Goal: Information Seeking & Learning: Learn about a topic

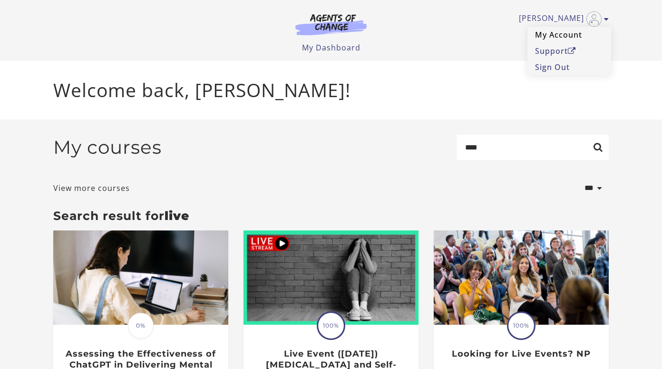
click at [566, 31] on link "My Account" at bounding box center [569, 35] width 84 height 16
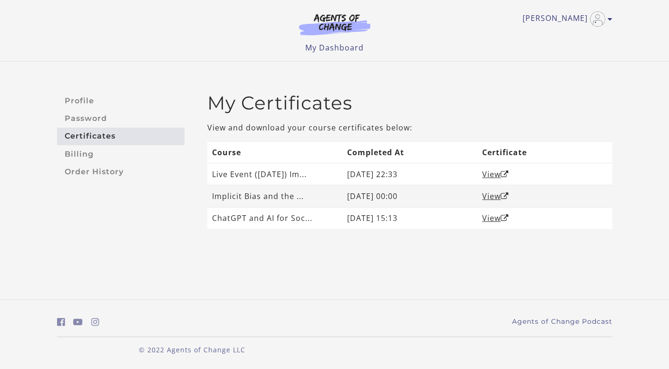
click at [386, 196] on td "August 02, 2025 00:00" at bounding box center [409, 196] width 135 height 22
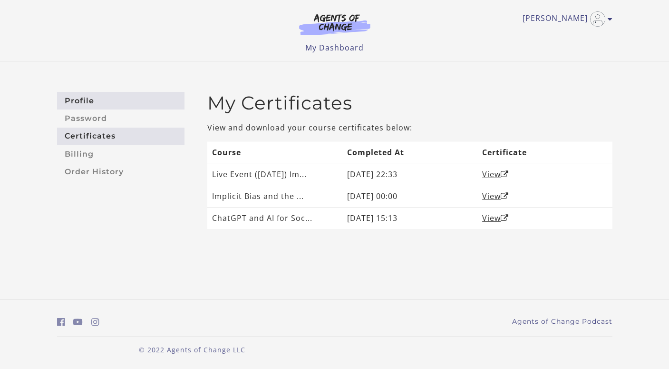
click at [107, 101] on link "Profile" at bounding box center [120, 101] width 127 height 18
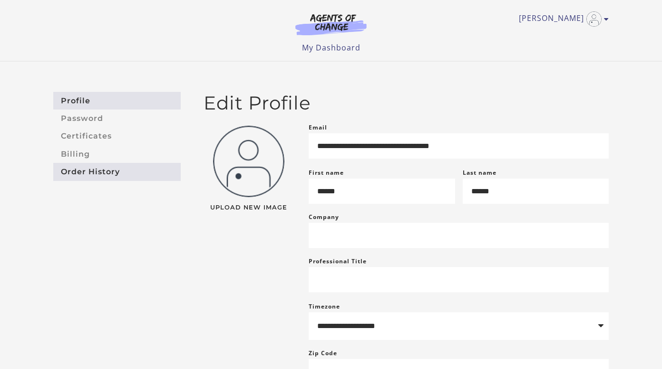
click at [81, 170] on link "Order History" at bounding box center [116, 172] width 127 height 18
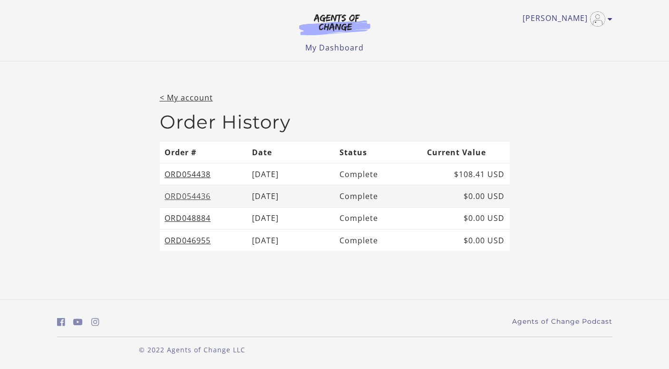
click at [194, 195] on link "ORD054436" at bounding box center [188, 196] width 46 height 10
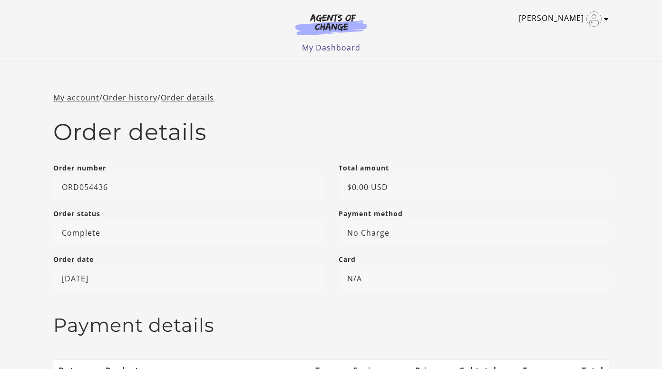
click at [556, 20] on link "[PERSON_NAME]" at bounding box center [561, 18] width 85 height 15
click at [338, 23] on img at bounding box center [330, 24] width 91 height 22
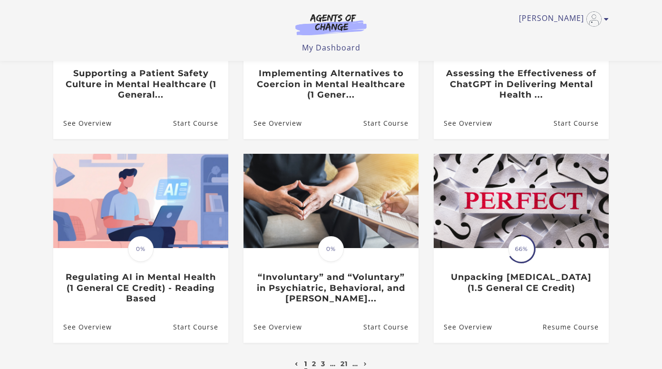
scroll to position [226, 0]
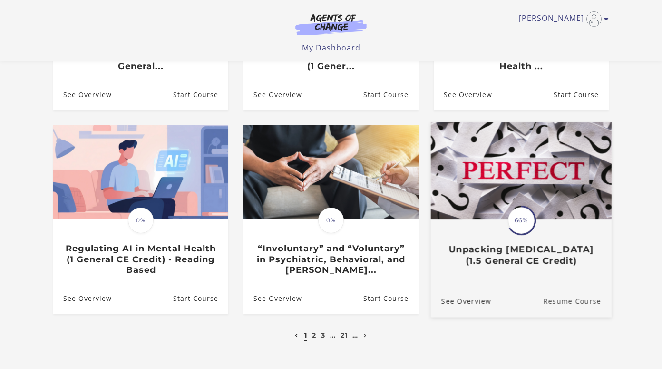
click at [584, 299] on link "Resume Course" at bounding box center [577, 301] width 68 height 32
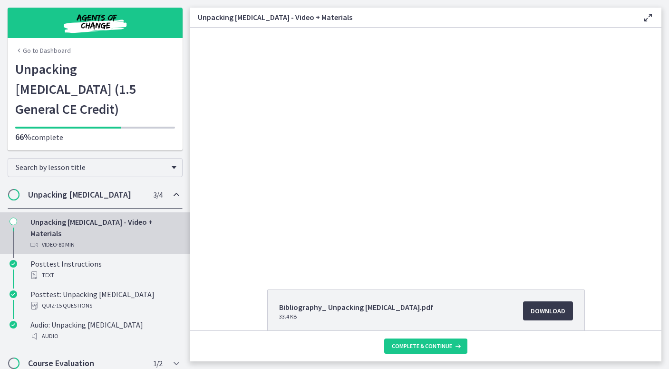
click at [82, 216] on div "Unpacking Perfectionism - Video + Materials Video · 80 min" at bounding box center [104, 233] width 148 height 34
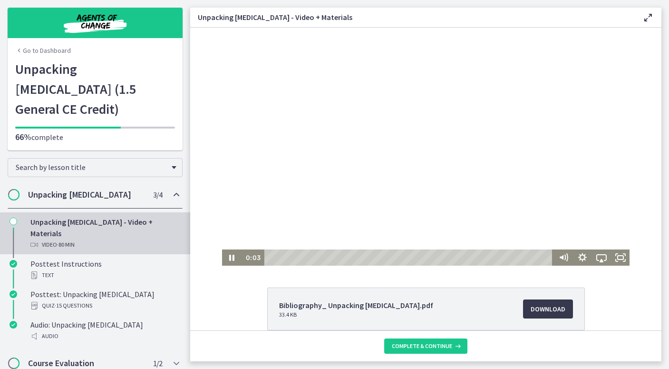
scroll to position [26, 0]
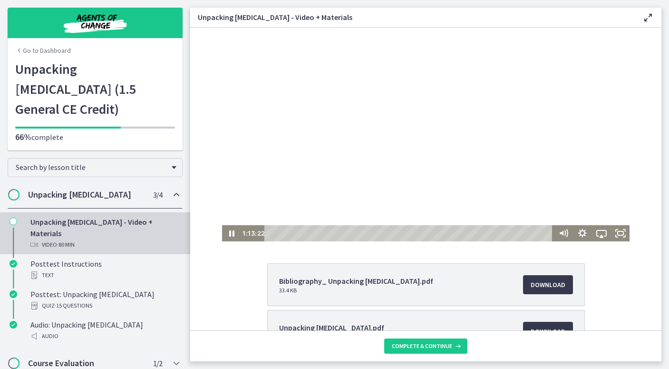
drag, startPoint x: 266, startPoint y: 232, endPoint x: 524, endPoint y: 235, distance: 257.7
click at [524, 235] on div "Playbar" at bounding box center [525, 232] width 5 height 5
drag, startPoint x: 524, startPoint y: 232, endPoint x: 519, endPoint y: 232, distance: 5.2
click at [520, 232] on div "Playbar" at bounding box center [522, 232] width 5 height 5
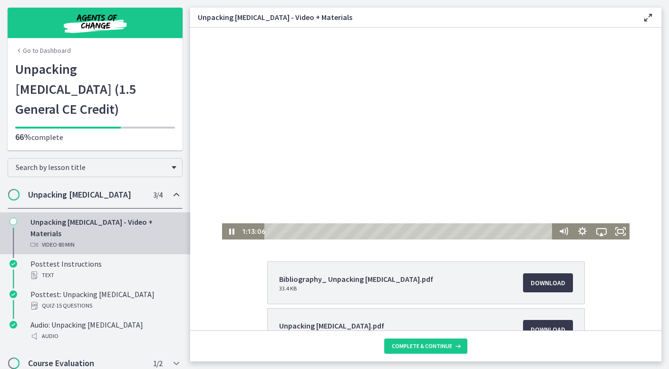
scroll to position [94, 0]
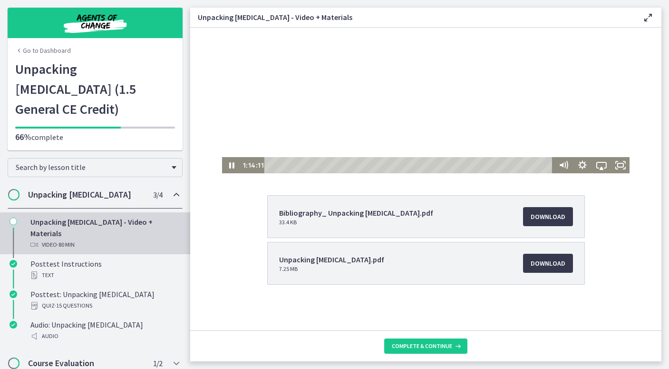
click at [529, 164] on div "Playbar" at bounding box center [409, 165] width 281 height 16
drag, startPoint x: 523, startPoint y: 165, endPoint x: 540, endPoint y: 165, distance: 17.6
click at [540, 165] on div "Playbar" at bounding box center [409, 165] width 281 height 16
drag, startPoint x: 541, startPoint y: 165, endPoint x: 550, endPoint y: 165, distance: 9.0
click at [550, 165] on div at bounding box center [409, 165] width 290 height 16
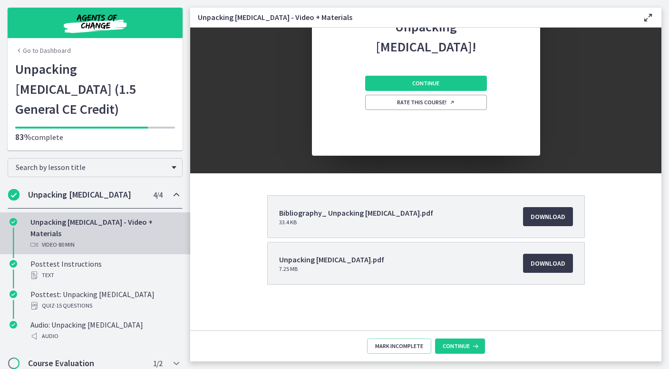
scroll to position [0, 0]
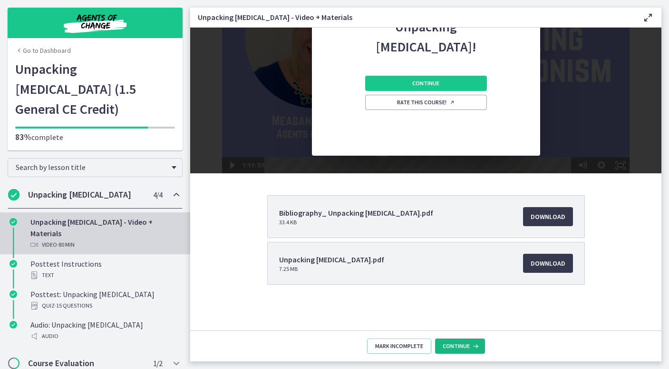
click at [472, 346] on icon at bounding box center [475, 346] width 10 height 8
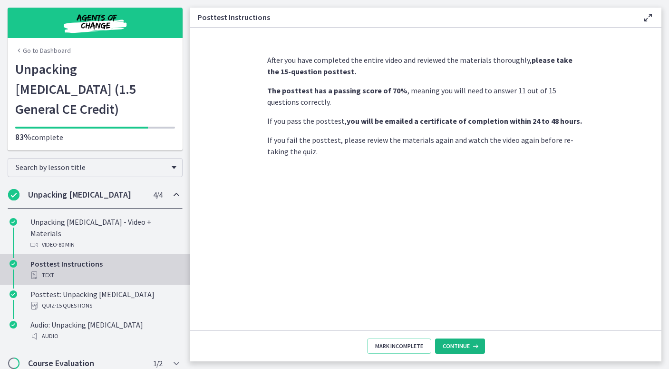
click at [470, 343] on icon at bounding box center [475, 346] width 10 height 8
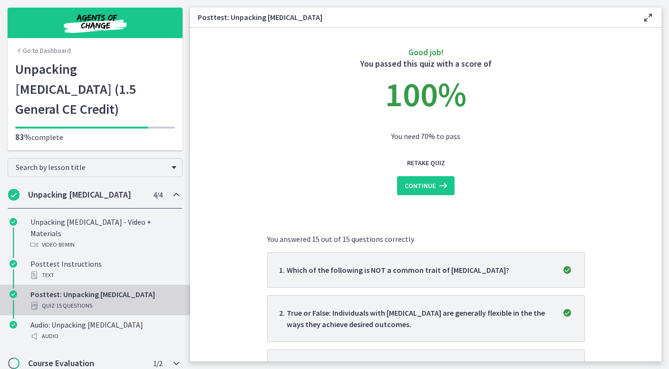
click at [79, 357] on h2 "Course Evaluation" at bounding box center [86, 362] width 116 height 11
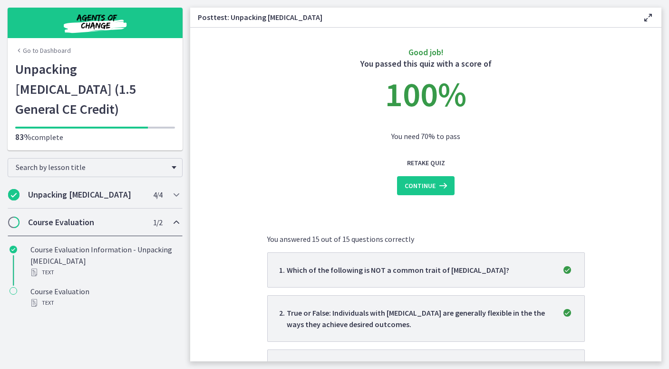
click at [13, 217] on span "Chapters" at bounding box center [14, 222] width 10 height 10
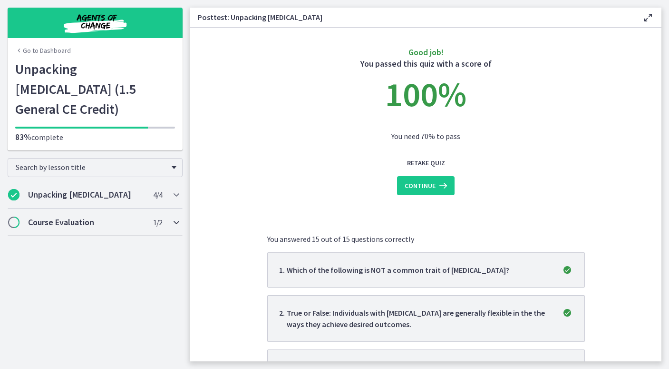
click at [104, 216] on h2 "Course Evaluation" at bounding box center [86, 221] width 116 height 11
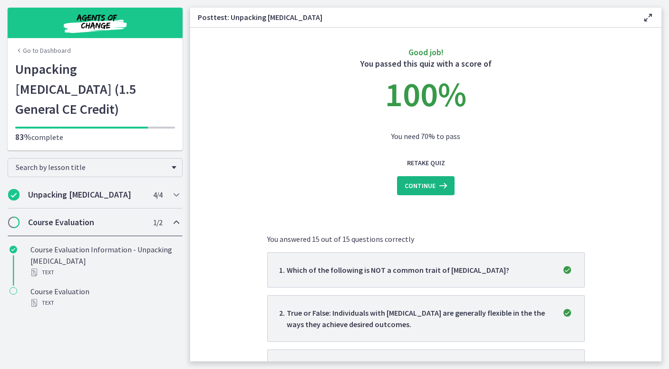
click at [405, 186] on span "Continue" at bounding box center [420, 185] width 31 height 11
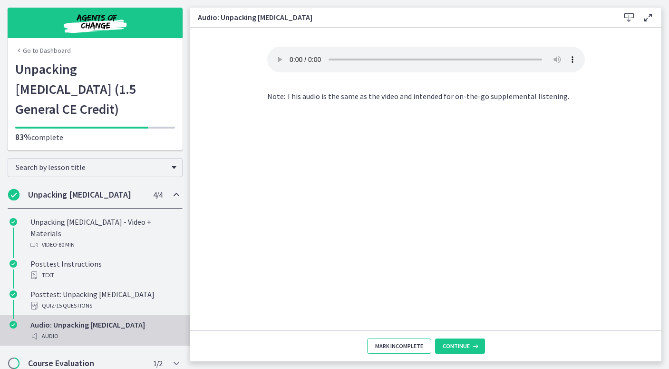
click at [414, 348] on span "Mark Incomplete" at bounding box center [399, 346] width 48 height 8
click at [414, 347] on span "Complete & continue" at bounding box center [422, 346] width 60 height 8
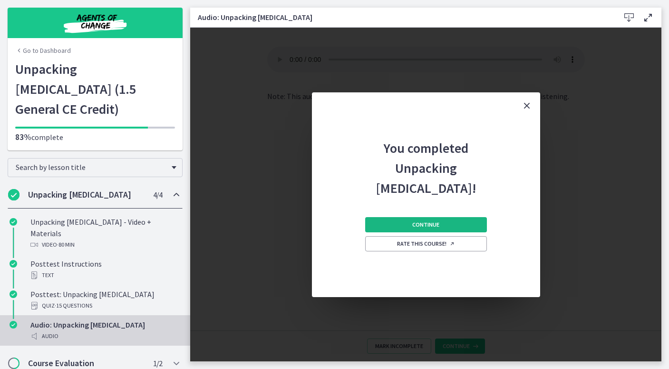
click at [455, 217] on button "Continue" at bounding box center [426, 224] width 122 height 15
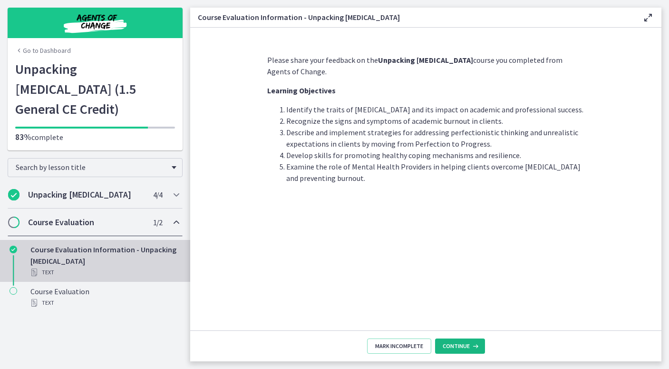
click at [463, 342] on span "Continue" at bounding box center [456, 346] width 27 height 8
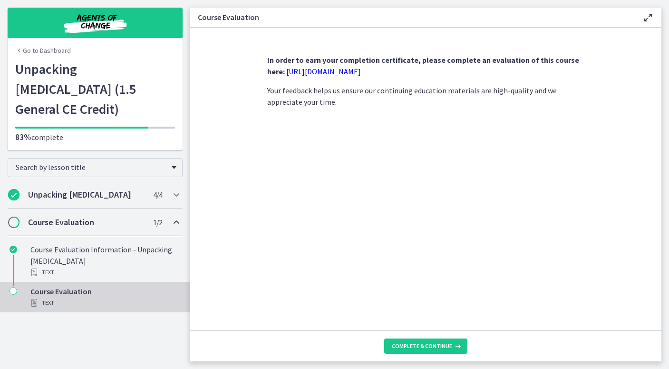
click at [361, 68] on link "https://forms.gle/Y9qHbiPfHH8RqLsz6" at bounding box center [323, 72] width 75 height 10
click at [426, 347] on span "Complete & continue" at bounding box center [422, 346] width 60 height 8
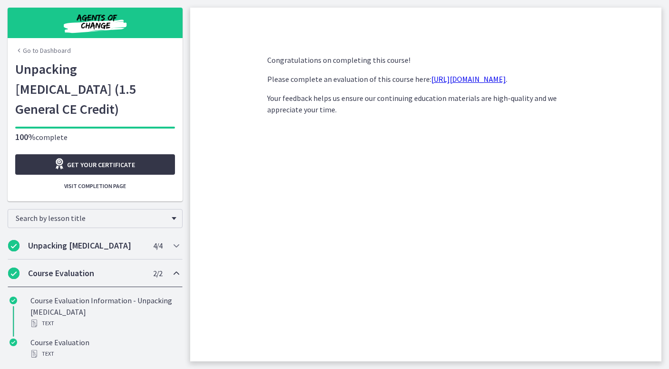
click at [119, 159] on span "Get your certificate" at bounding box center [101, 164] width 68 height 11
click at [101, 22] on img "Chapters" at bounding box center [95, 22] width 114 height 23
click at [53, 50] on link "Go to Dashboard" at bounding box center [43, 51] width 56 height 10
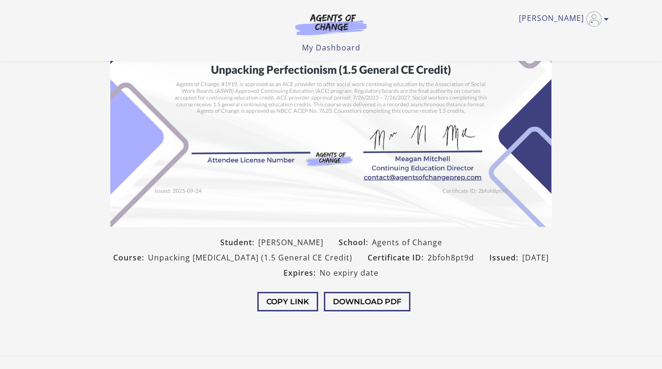
scroll to position [185, 0]
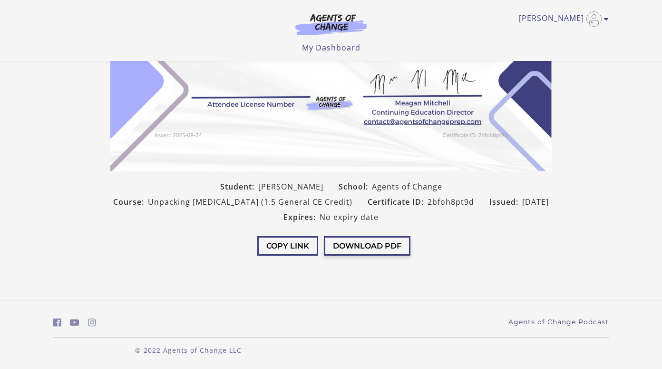
click at [378, 248] on button "Download PDF" at bounding box center [367, 245] width 87 height 19
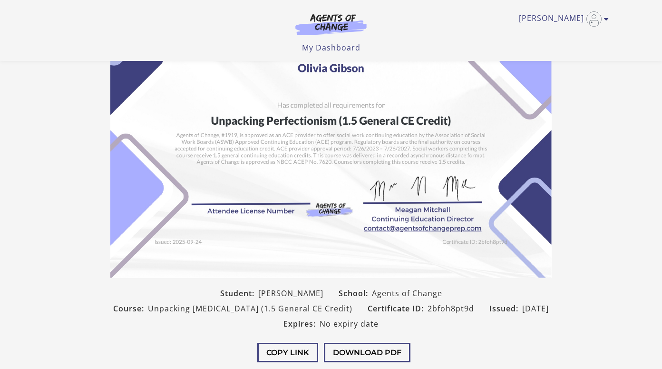
scroll to position [11, 0]
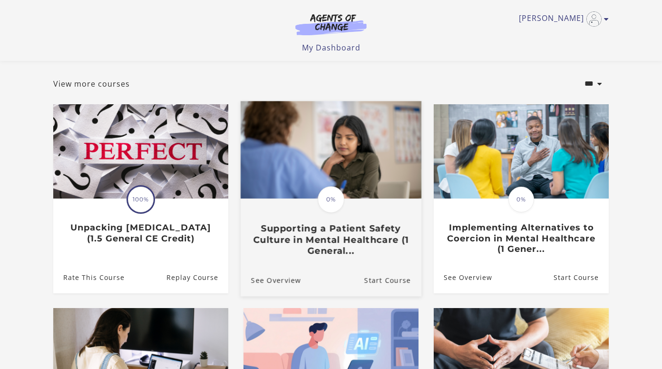
scroll to position [59, 0]
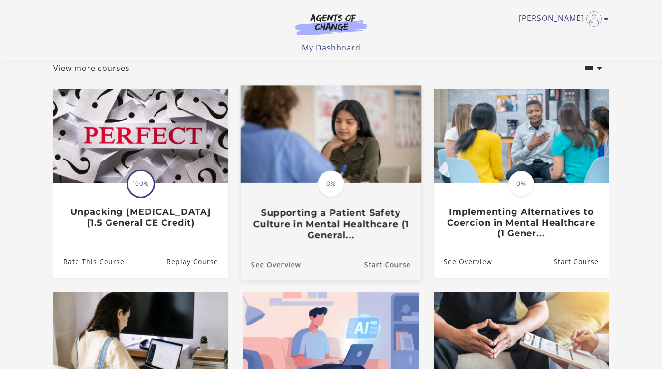
click at [349, 231] on h3 "Supporting a Patient Safety Culture in Mental Healthcare (1 General..." at bounding box center [331, 223] width 160 height 33
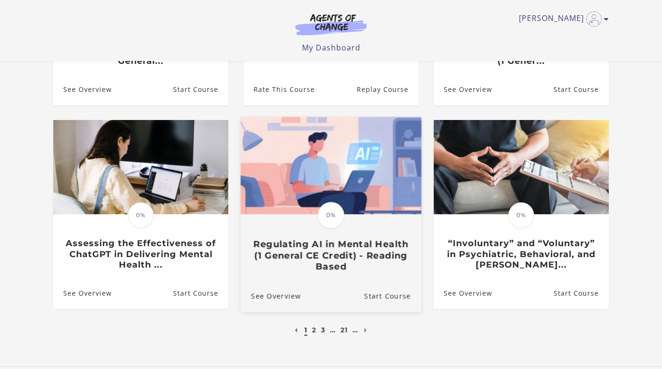
scroll to position [233, 0]
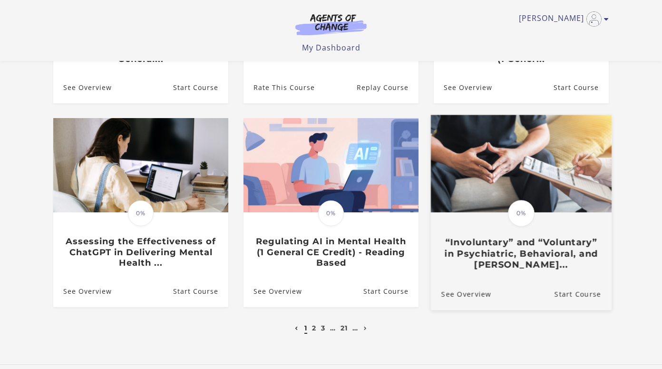
click at [499, 244] on h3 "“Involuntary” and “Voluntary” in Psychiatric, Behavioral, and Menta..." at bounding box center [521, 253] width 160 height 33
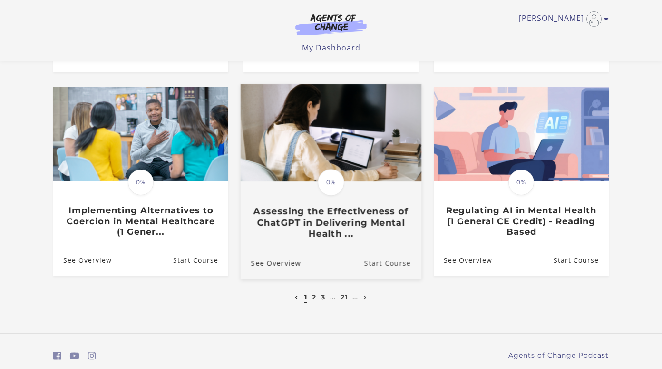
scroll to position [264, 0]
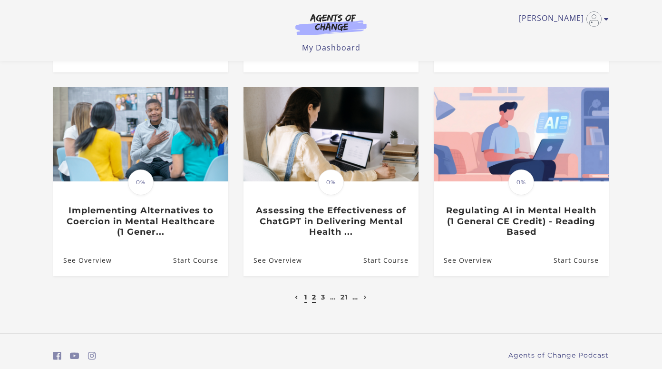
click at [312, 296] on link "2" at bounding box center [314, 296] width 4 height 9
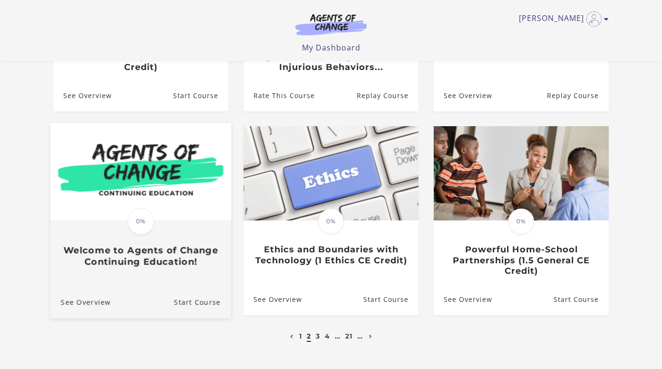
scroll to position [297, 0]
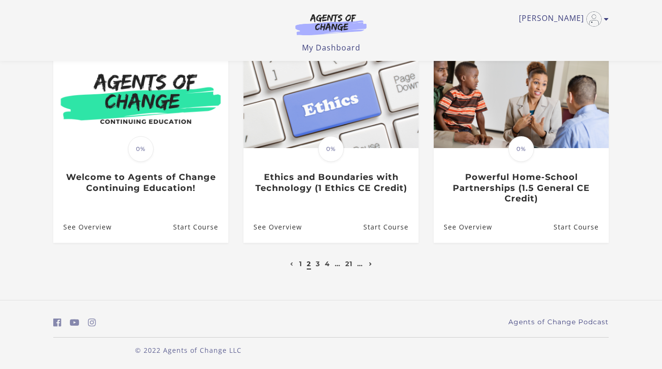
click at [370, 263] on icon "Next page" at bounding box center [370, 264] width 3 height 4
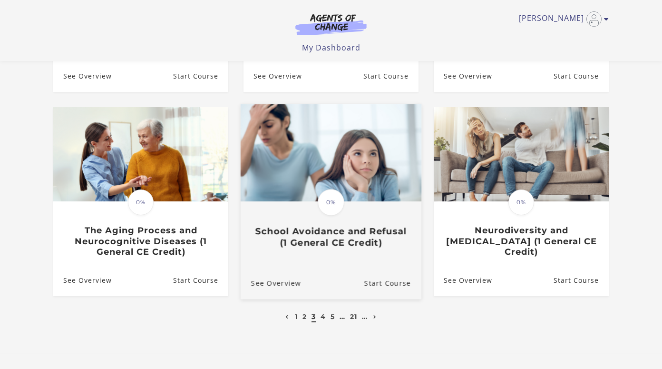
scroll to position [244, 0]
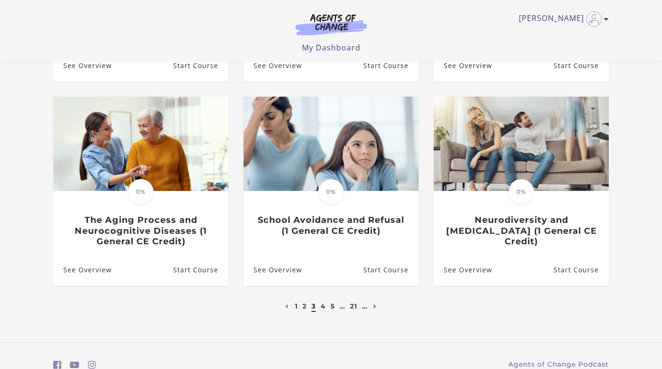
click at [374, 308] on icon "Next page" at bounding box center [374, 306] width 3 height 4
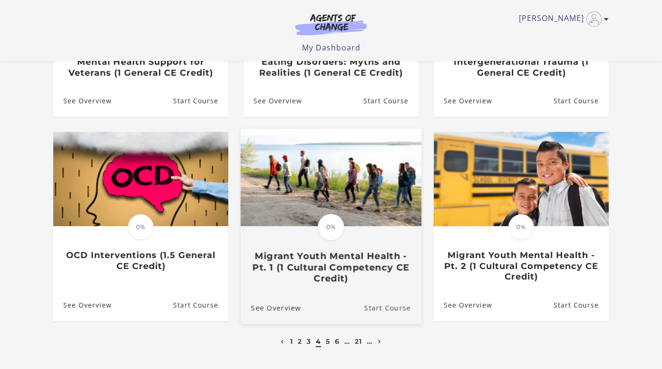
scroll to position [231, 0]
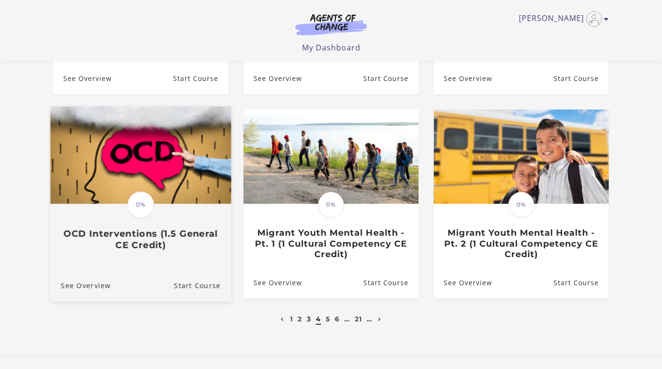
click at [193, 261] on div "Translation missing: en.liquid.partials.dashboard_course_card.progress_descript…" at bounding box center [140, 203] width 181 height 195
click at [189, 286] on link "Start Course" at bounding box center [202, 285] width 57 height 32
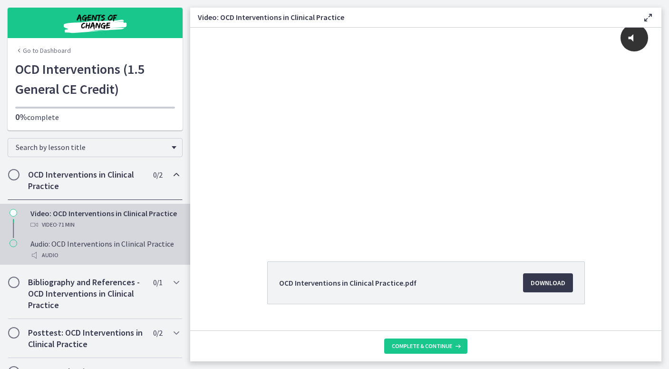
scroll to position [2, 0]
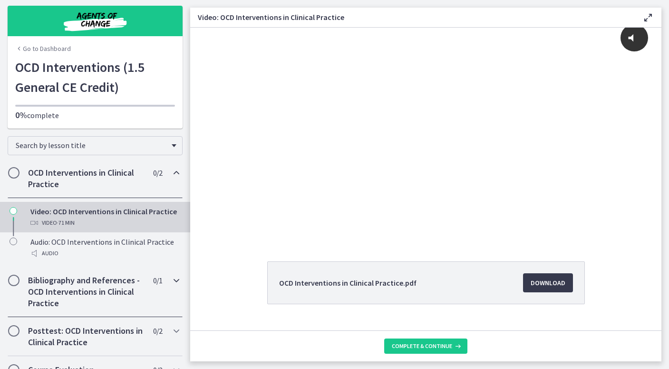
click at [87, 300] on h2 "Bibliography and References - OCD Interventions in Clinical Practice" at bounding box center [86, 291] width 116 height 34
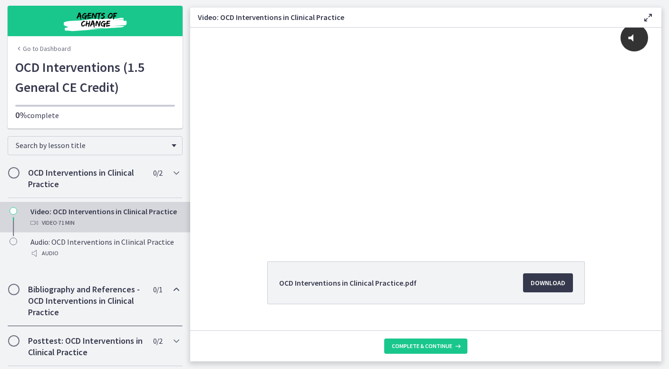
scroll to position [0, 0]
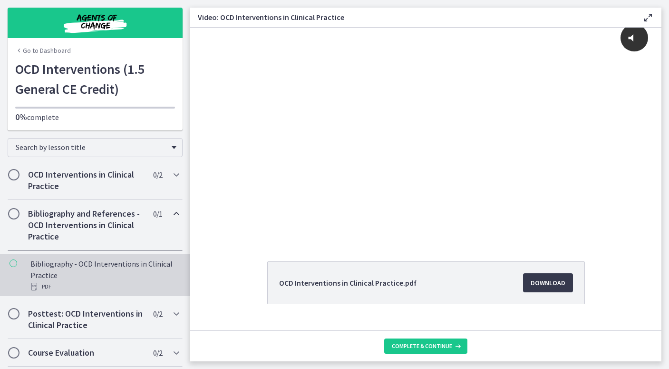
click at [66, 267] on div "Bibliography - OCD Interventions in Clinical Practice PDF" at bounding box center [104, 275] width 148 height 34
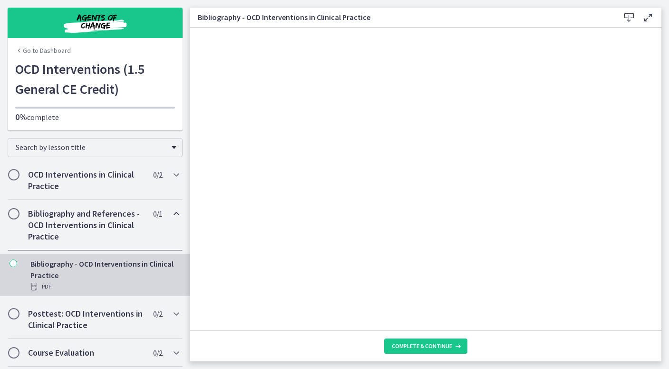
click at [119, 226] on h2 "Bibliography and References - OCD Interventions in Clinical Practice" at bounding box center [86, 225] width 116 height 34
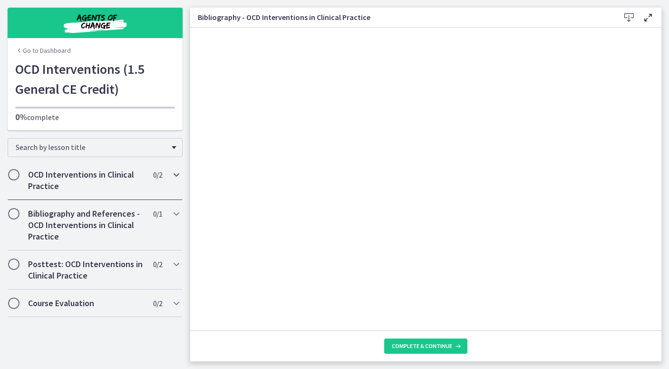
click at [121, 183] on h2 "OCD Interventions in Clinical Practice" at bounding box center [86, 180] width 116 height 23
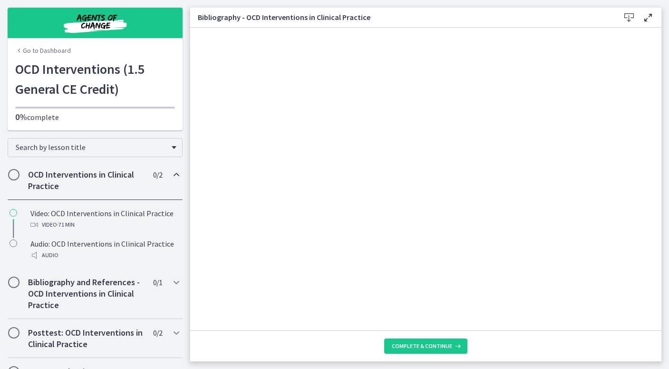
click at [83, 168] on div "OCD Interventions in Clinical Practice 0 / 2 Completed" at bounding box center [95, 180] width 175 height 39
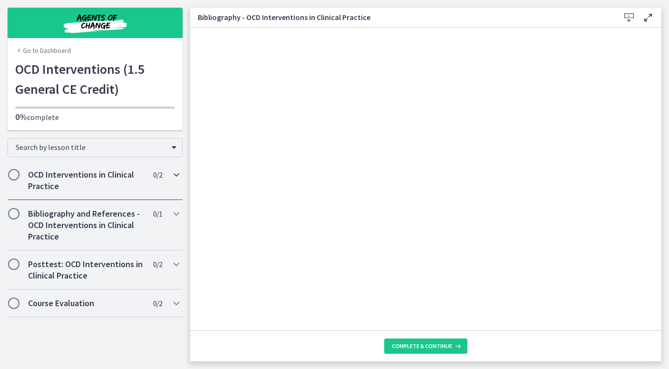
click at [116, 187] on h2 "OCD Interventions in Clinical Practice" at bounding box center [86, 180] width 116 height 23
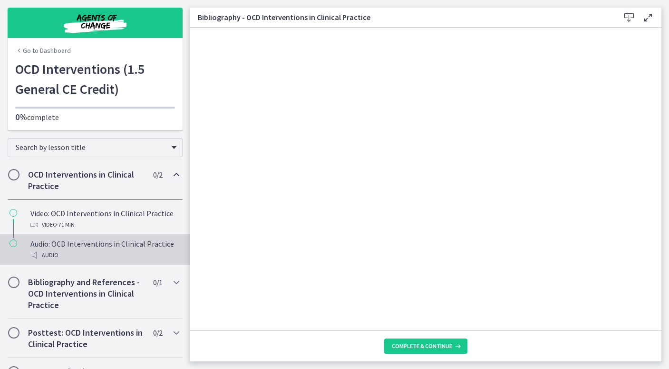
click at [77, 238] on div "Audio: OCD Interventions in Clinical Practice Audio" at bounding box center [104, 249] width 148 height 23
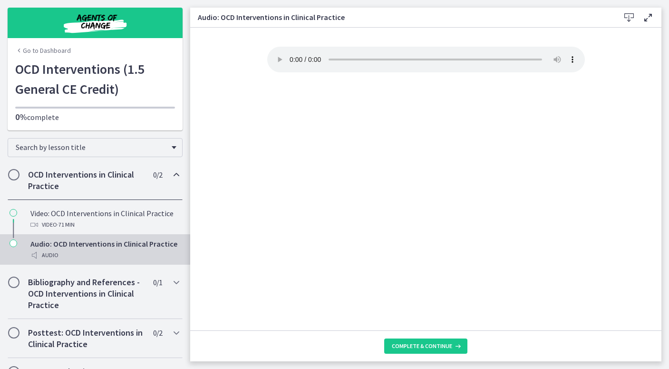
click at [289, 55] on audio "Your browser doesn't support the audio element. Download it here" at bounding box center [426, 60] width 318 height 26
drag, startPoint x: 340, startPoint y: 57, endPoint x: 347, endPoint y: 58, distance: 6.8
click at [347, 58] on audio "Your browser doesn't support the audio element. Download it here" at bounding box center [426, 60] width 318 height 26
click at [293, 54] on audio "Your browser doesn't support the audio element. Download it here" at bounding box center [426, 60] width 318 height 26
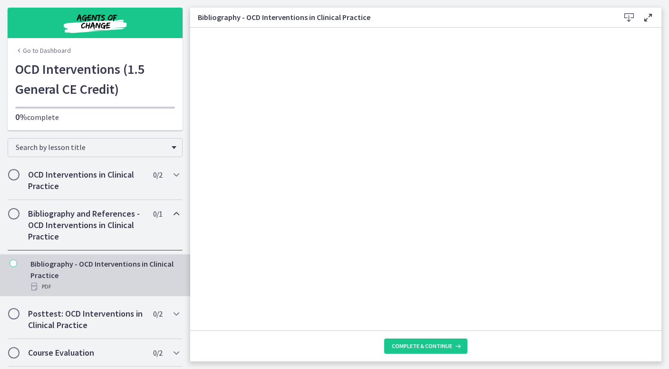
click at [53, 50] on link "Go to Dashboard" at bounding box center [43, 51] width 56 height 10
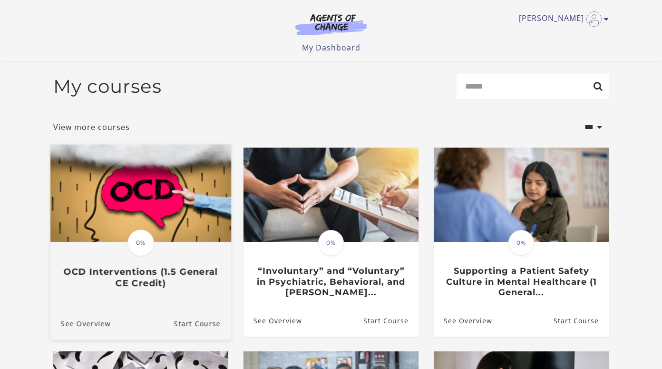
scroll to position [64, 0]
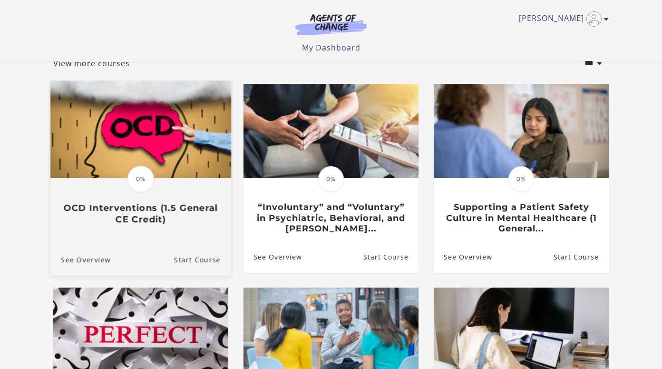
click at [204, 223] on h3 "OCD Interventions (1.5 General CE Credit)" at bounding box center [141, 213] width 160 height 22
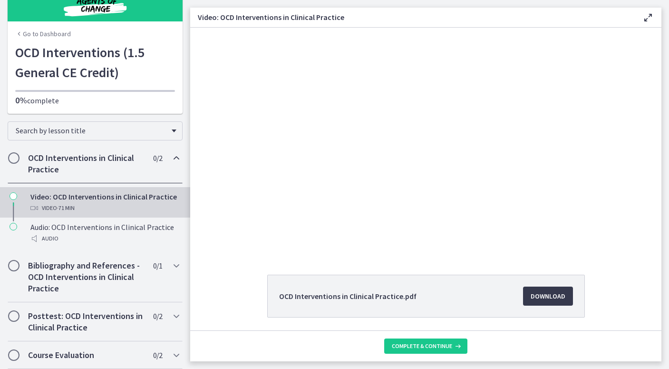
scroll to position [28, 0]
click at [85, 277] on h2 "Bibliography and References - OCD Interventions in Clinical Practice" at bounding box center [86, 277] width 116 height 34
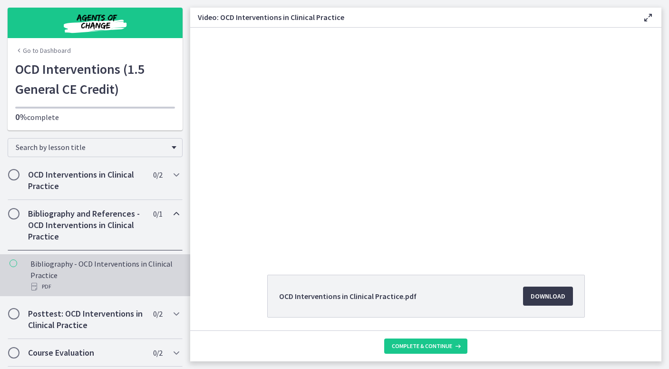
scroll to position [0, 0]
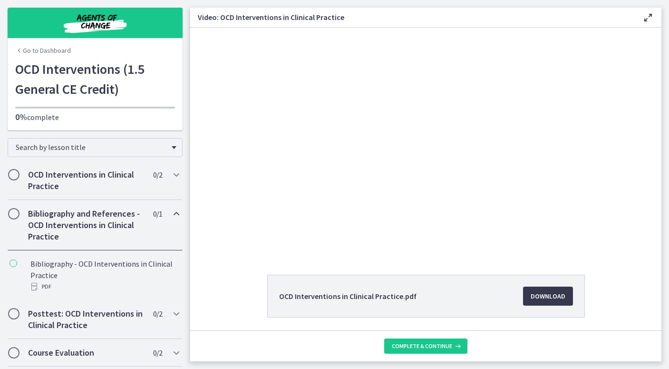
click at [19, 215] on span "Chapters" at bounding box center [13, 213] width 11 height 11
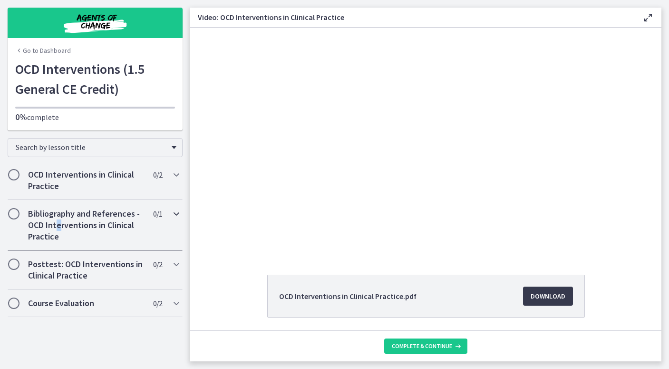
click at [59, 229] on h2 "Bibliography and References - OCD Interventions in Clinical Practice" at bounding box center [86, 225] width 116 height 34
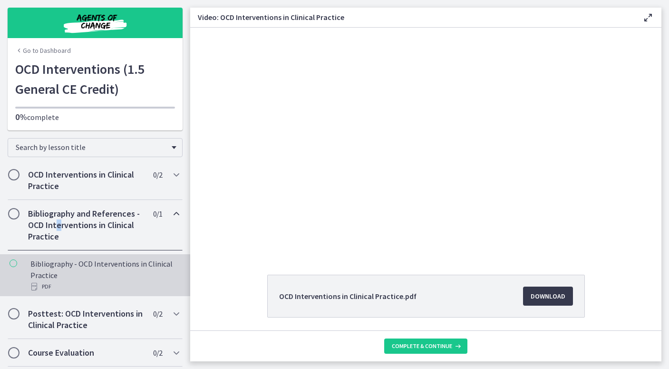
click at [62, 276] on div "Bibliography - OCD Interventions in Clinical Practice PDF" at bounding box center [104, 275] width 148 height 34
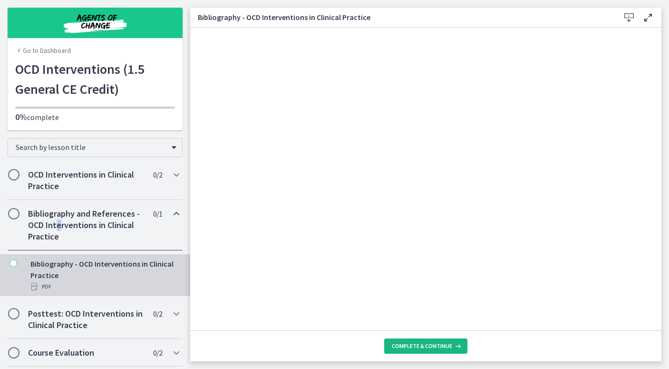
click at [422, 344] on span "Complete & continue" at bounding box center [422, 346] width 60 height 8
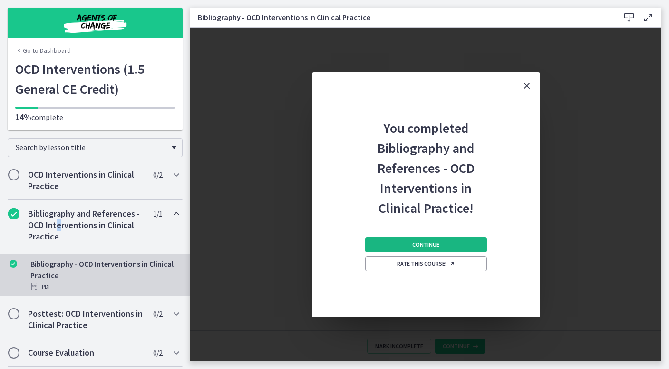
click at [426, 246] on span "Continue" at bounding box center [425, 245] width 27 height 8
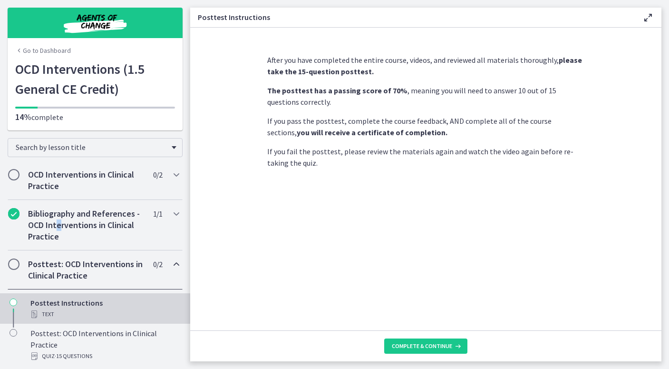
click at [47, 50] on link "Go to Dashboard" at bounding box center [43, 51] width 56 height 10
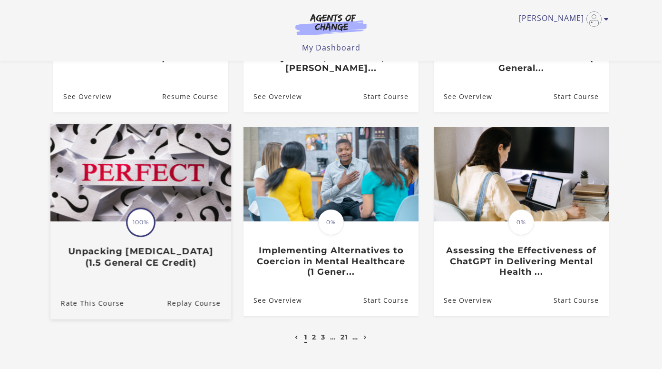
scroll to position [240, 0]
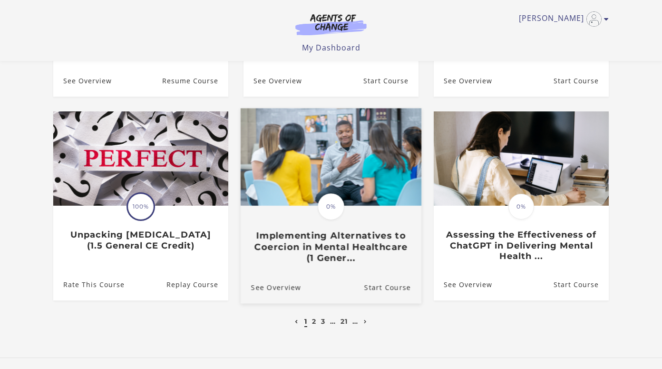
click at [365, 238] on h3 "Implementing Alternatives to Coercion in Mental Healthcare (1 Gener..." at bounding box center [331, 246] width 160 height 33
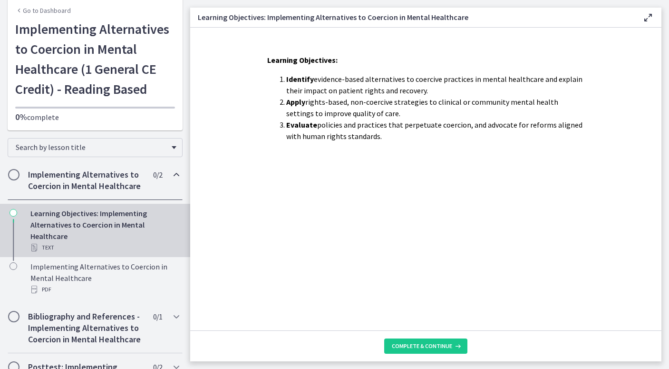
scroll to position [43, 0]
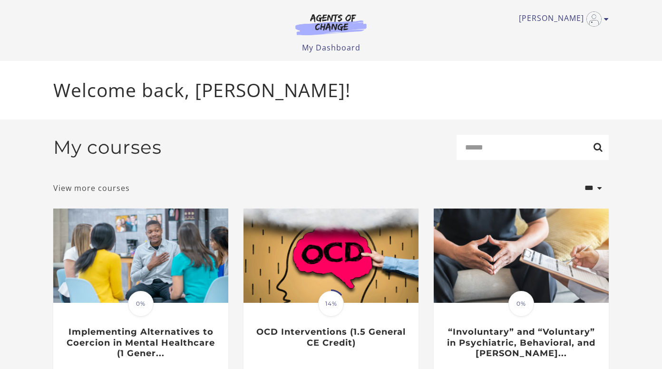
click at [112, 189] on link "View more courses" at bounding box center [91, 187] width 77 height 11
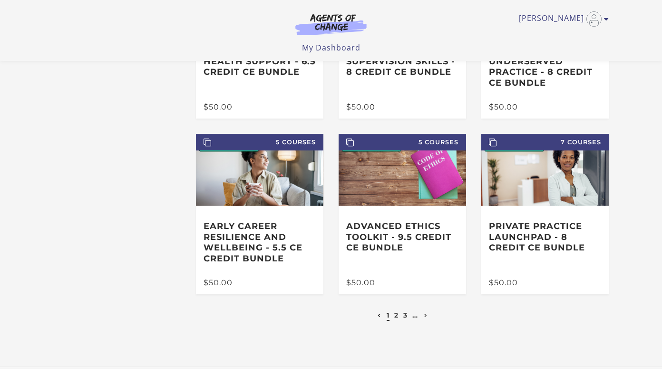
scroll to position [204, 0]
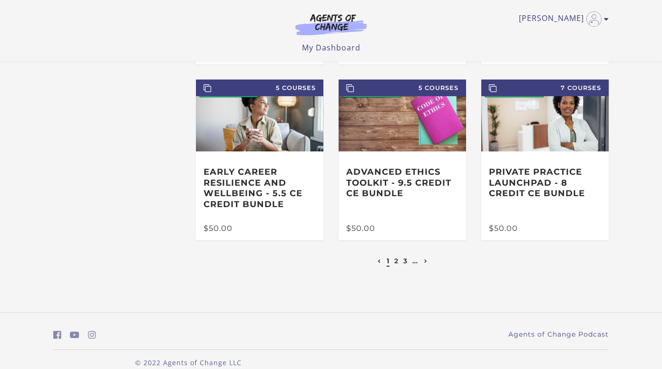
click at [426, 261] on icon "Next page" at bounding box center [425, 261] width 3 height 4
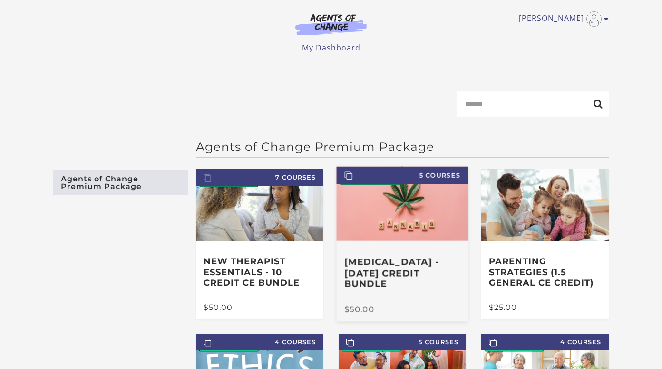
scroll to position [2, 0]
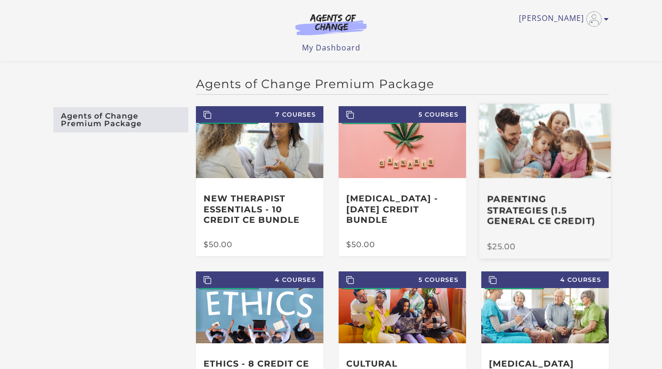
click at [537, 224] on h3 "Parenting Strategies (1.5 General CE Credit)" at bounding box center [545, 210] width 116 height 33
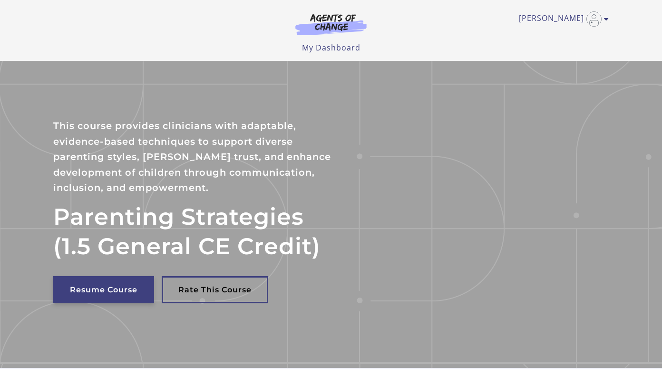
click at [128, 294] on link "Resume Course" at bounding box center [103, 289] width 101 height 27
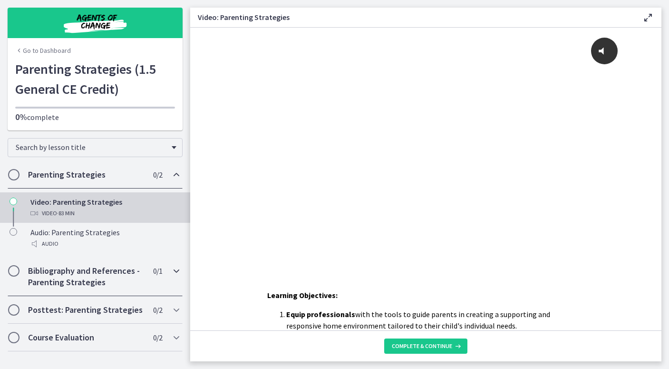
click at [16, 272] on span "Chapters" at bounding box center [14, 271] width 10 height 10
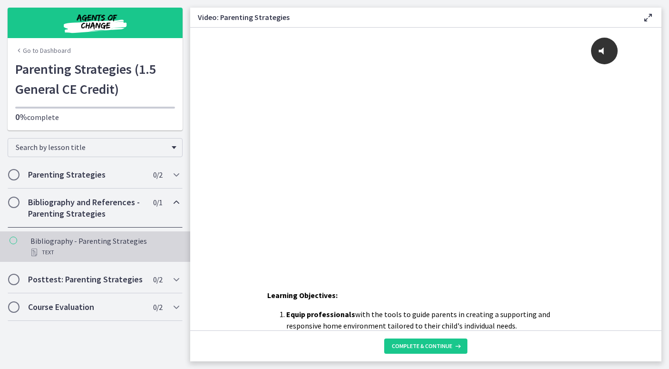
click at [17, 241] on icon "Chapters" at bounding box center [14, 240] width 8 height 8
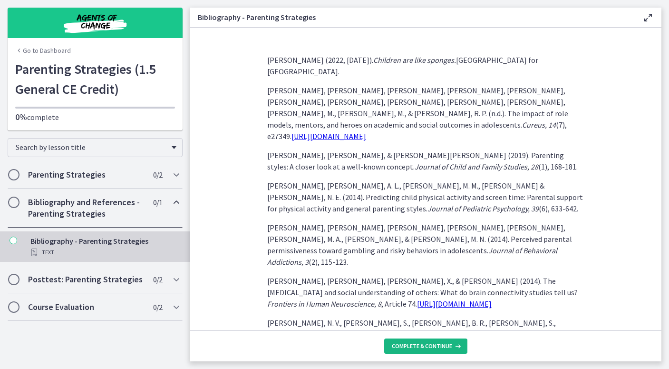
click at [417, 346] on span "Complete & continue" at bounding box center [422, 346] width 60 height 8
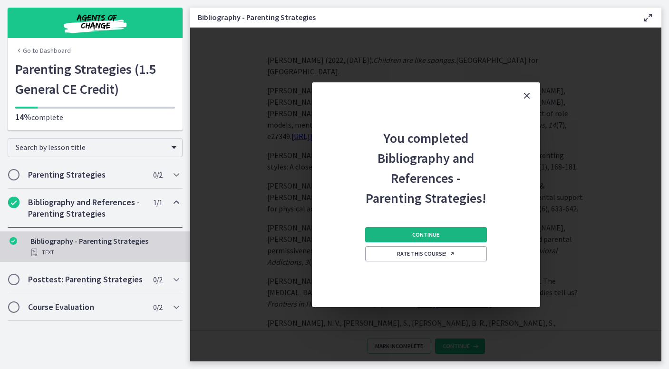
click at [433, 234] on span "Continue" at bounding box center [425, 235] width 27 height 8
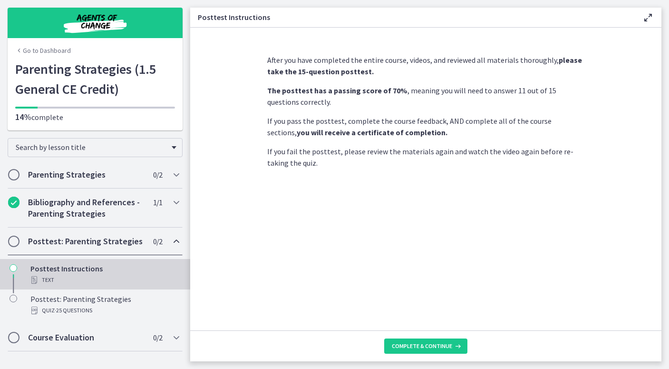
click at [58, 48] on link "Go to Dashboard" at bounding box center [43, 51] width 56 height 10
